Goal: Task Accomplishment & Management: Manage account settings

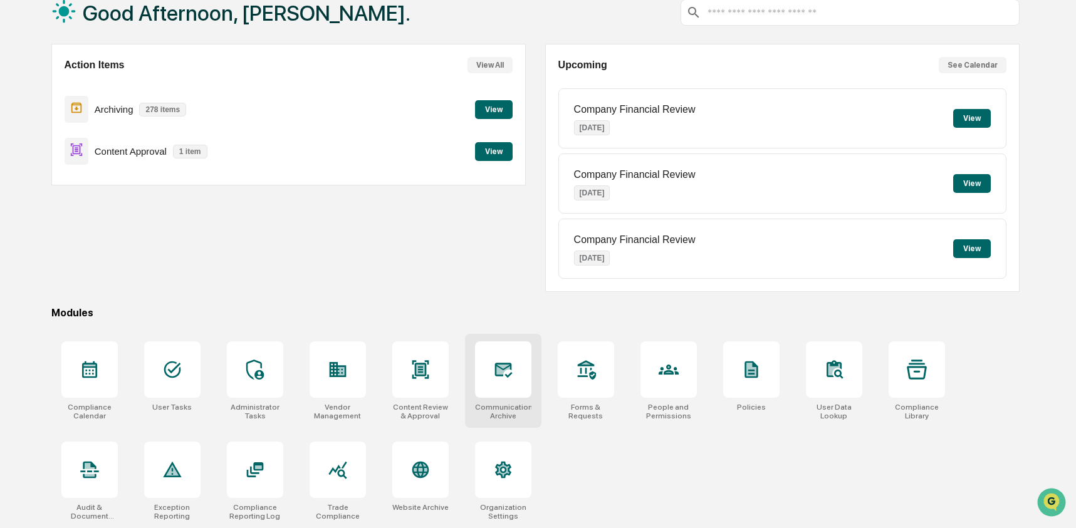
click at [502, 376] on icon at bounding box center [503, 370] width 20 height 20
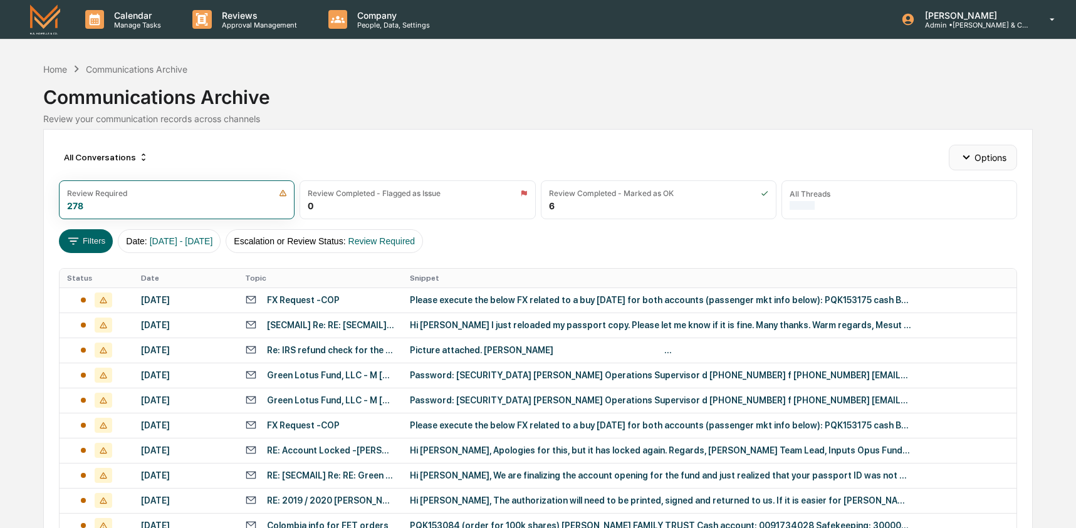
click at [1001, 159] on button "Options" at bounding box center [983, 157] width 68 height 25
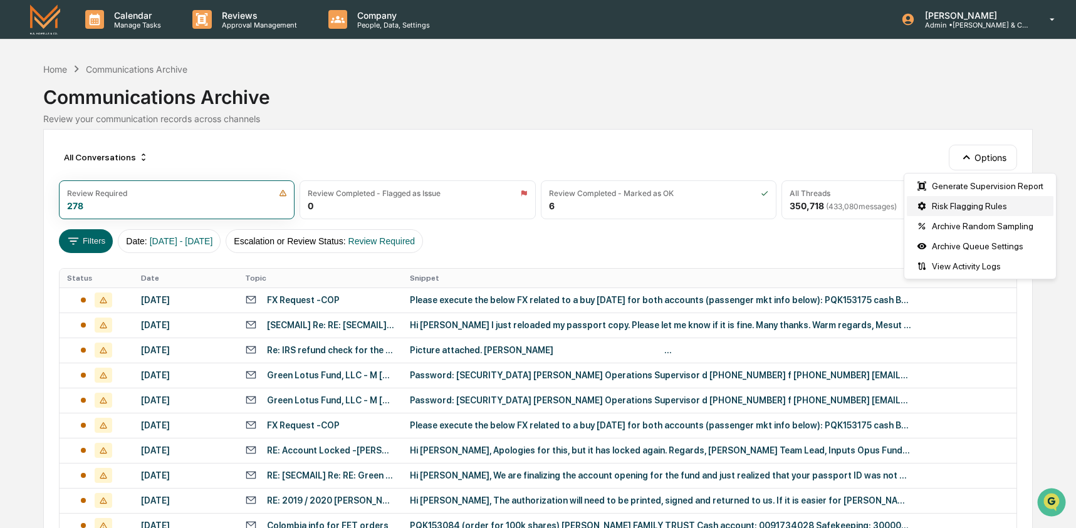
click at [997, 208] on div "Risk Flagging Rules" at bounding box center [980, 206] width 147 height 20
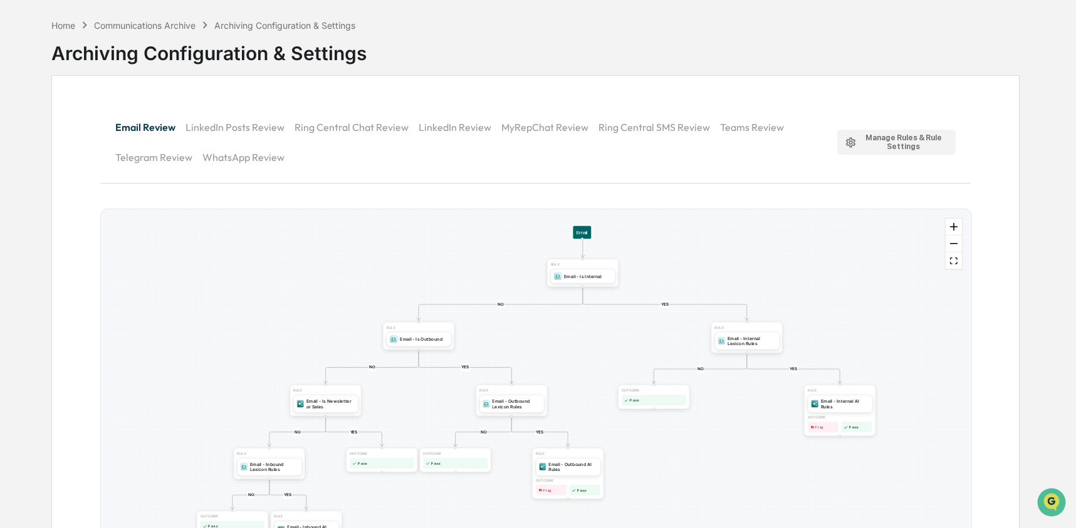
scroll to position [83, 0]
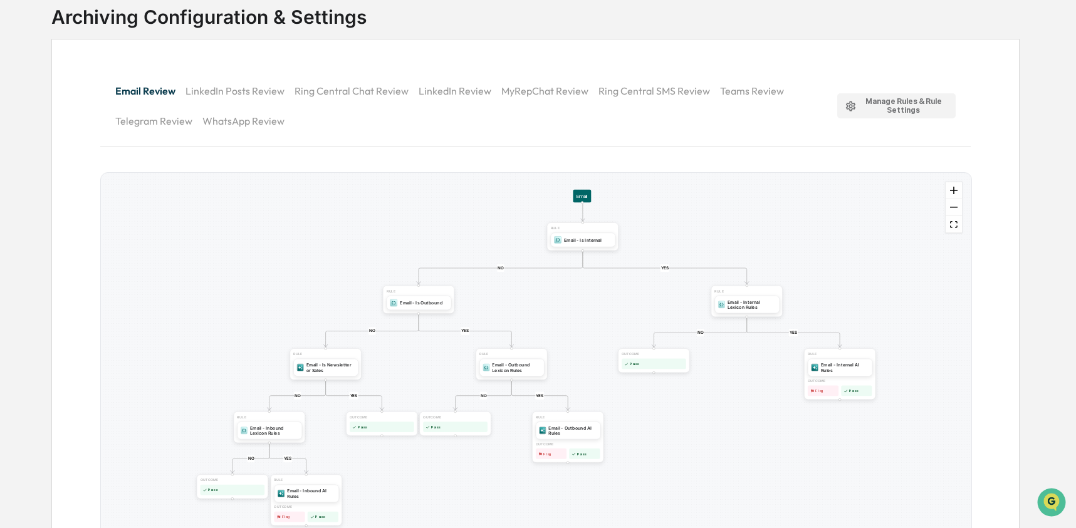
click at [876, 107] on div "Manage Rules & Rule Settings" at bounding box center [896, 106] width 103 height 18
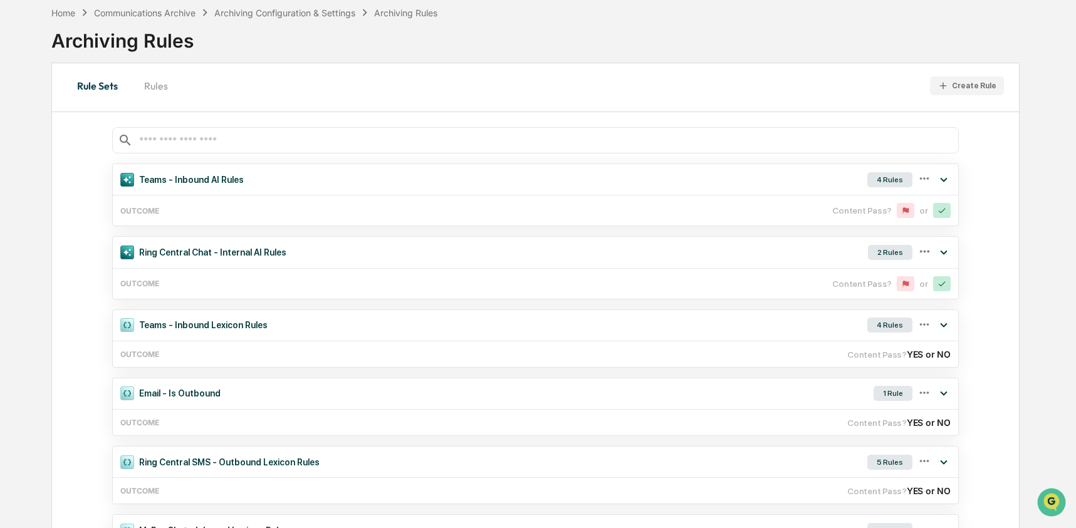
scroll to position [83, 0]
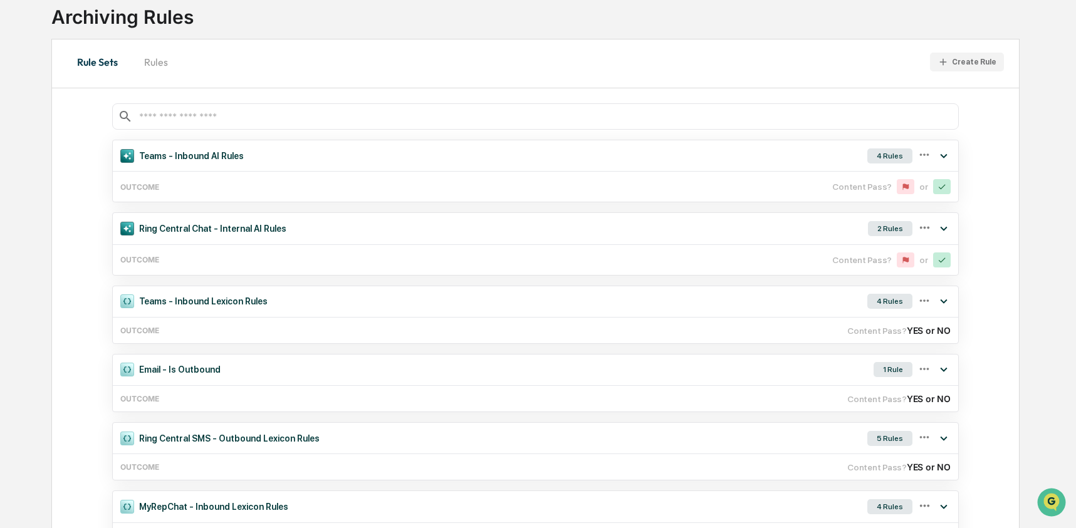
click at [169, 52] on button "Rules" at bounding box center [156, 62] width 56 height 30
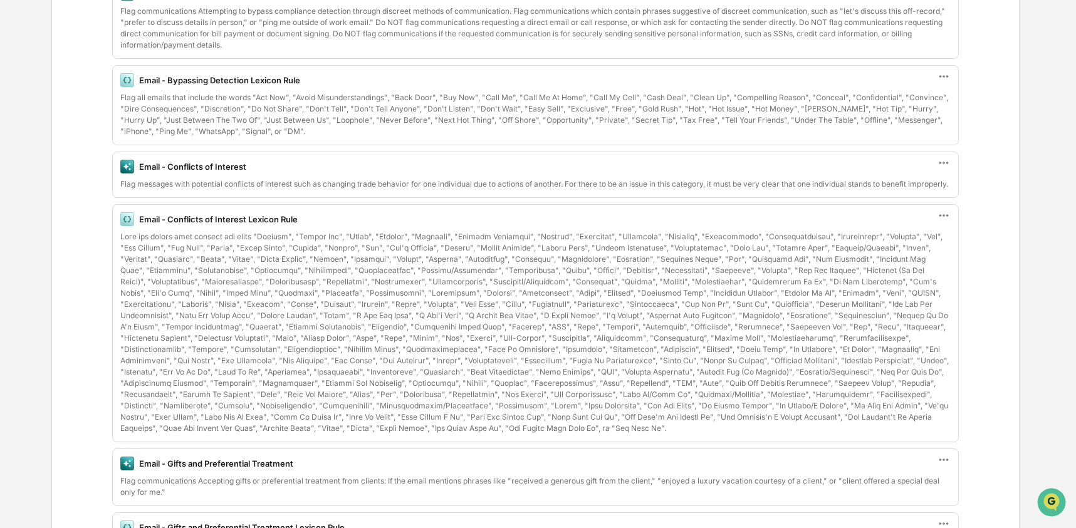
scroll to position [325, 0]
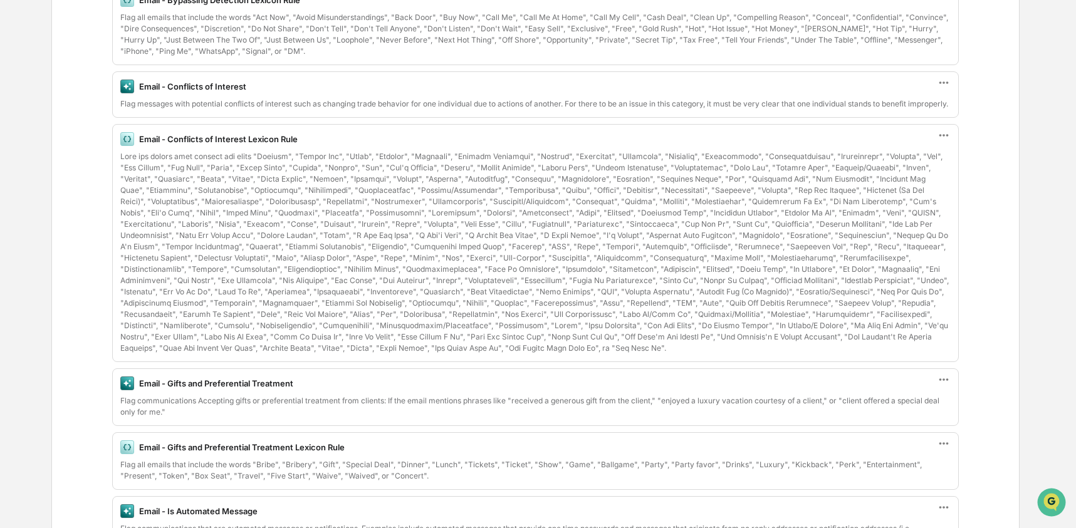
click at [947, 137] on icon at bounding box center [943, 135] width 9 height 3
click at [919, 161] on div "Edit" at bounding box center [897, 155] width 100 height 25
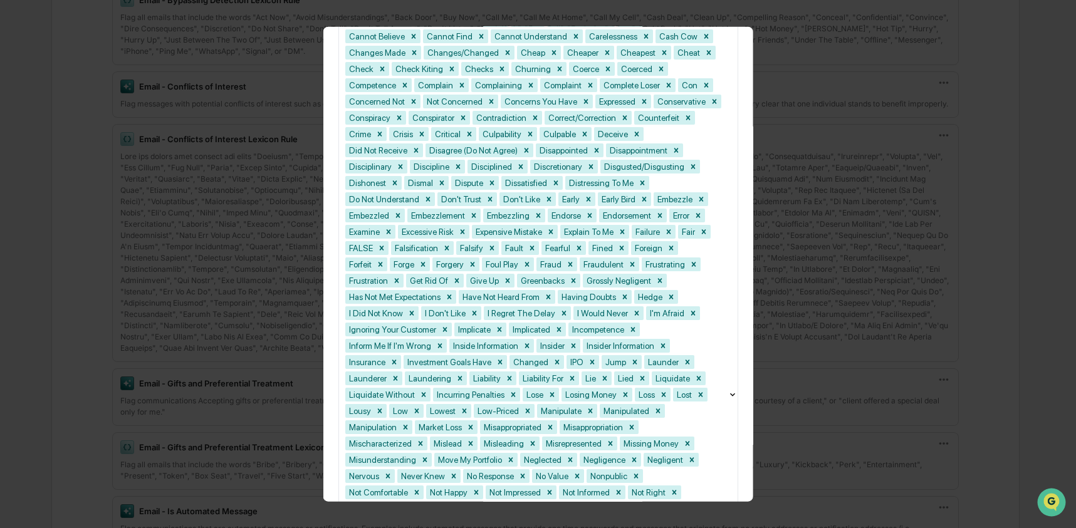
scroll to position [820, 0]
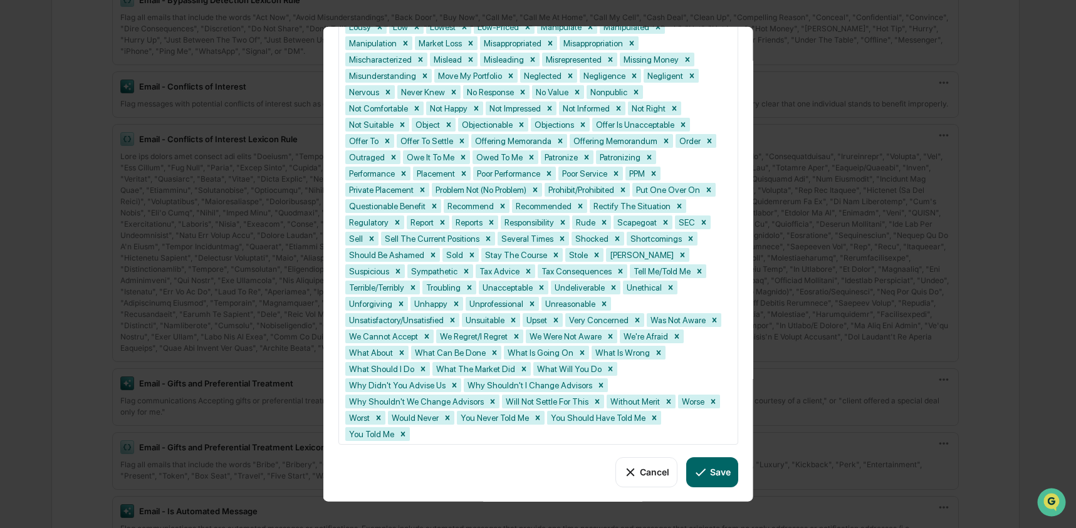
click at [662, 433] on div at bounding box center [567, 434] width 310 height 14
paste input "**********"
type input "**********"
click at [696, 479] on icon at bounding box center [701, 472] width 14 height 14
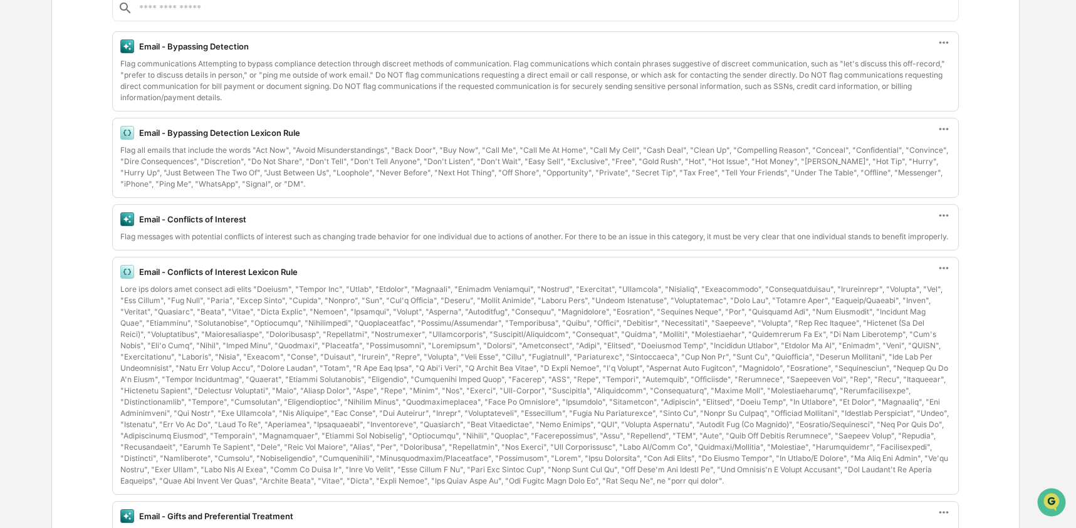
scroll to position [0, 0]
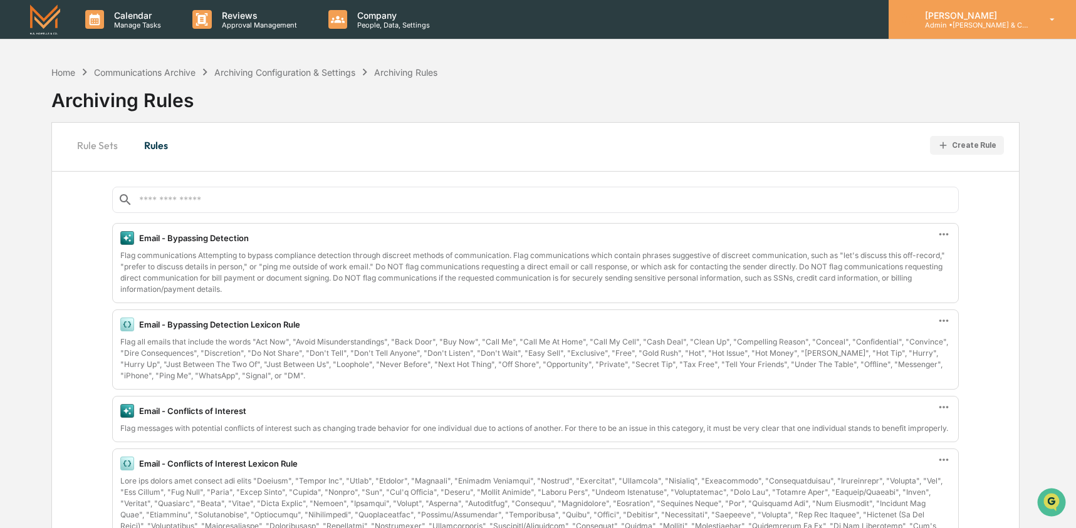
click at [959, 1] on div "[PERSON_NAME] Admin • [PERSON_NAME] & Co. - BD" at bounding box center [982, 19] width 187 height 39
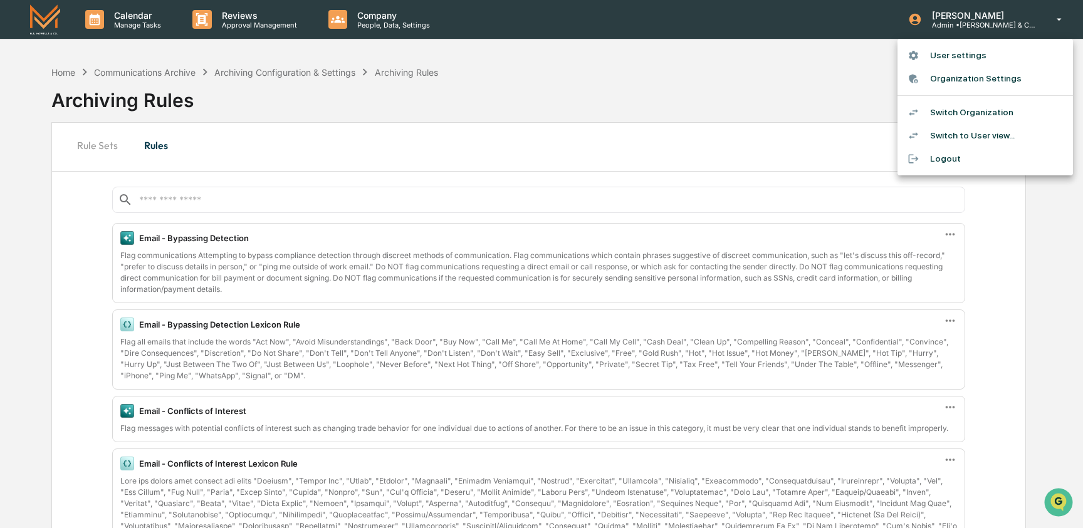
click at [960, 114] on li "Switch Organization" at bounding box center [984, 112] width 175 height 23
